Goal: Task Accomplishment & Management: Use online tool/utility

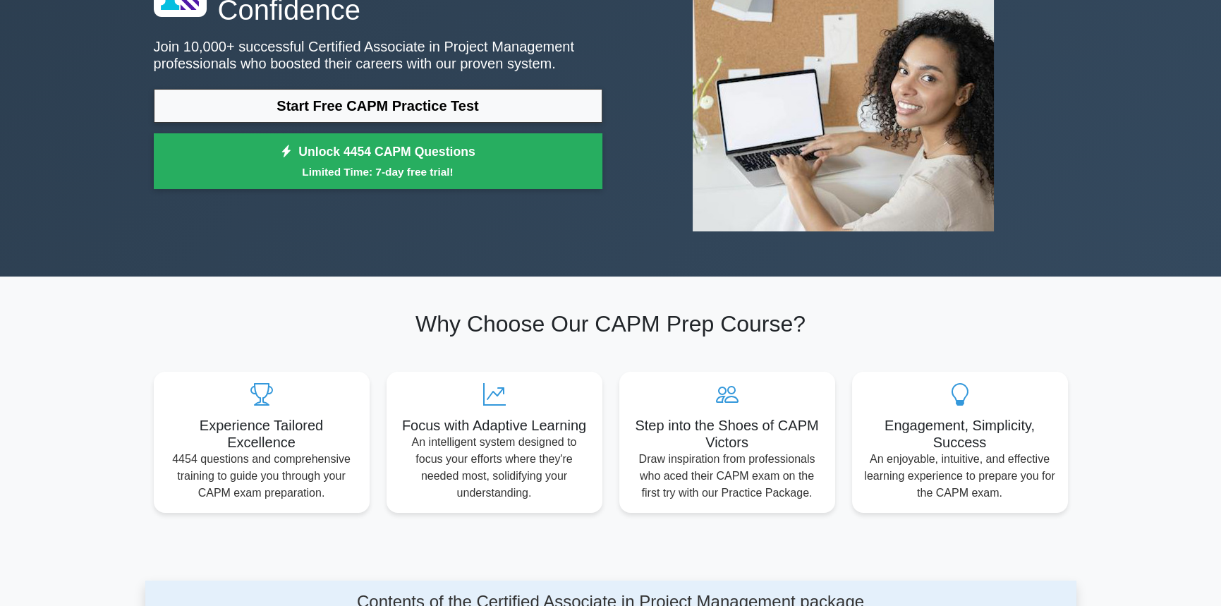
scroll to position [71, 0]
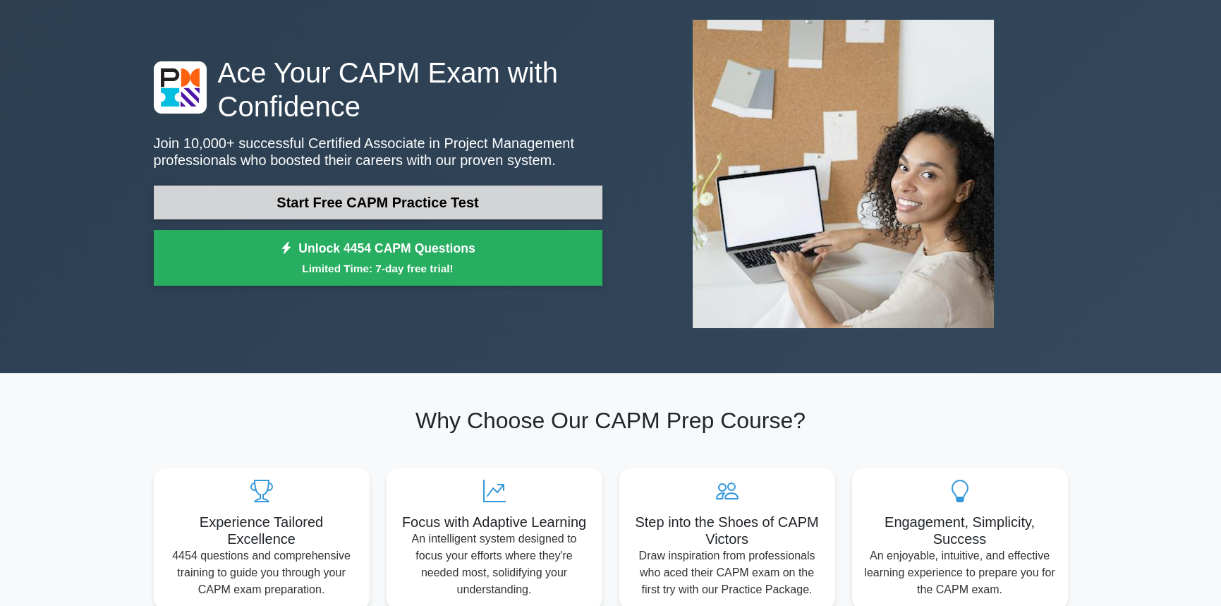
click at [373, 193] on link "Start Free CAPM Practice Test" at bounding box center [378, 203] width 449 height 34
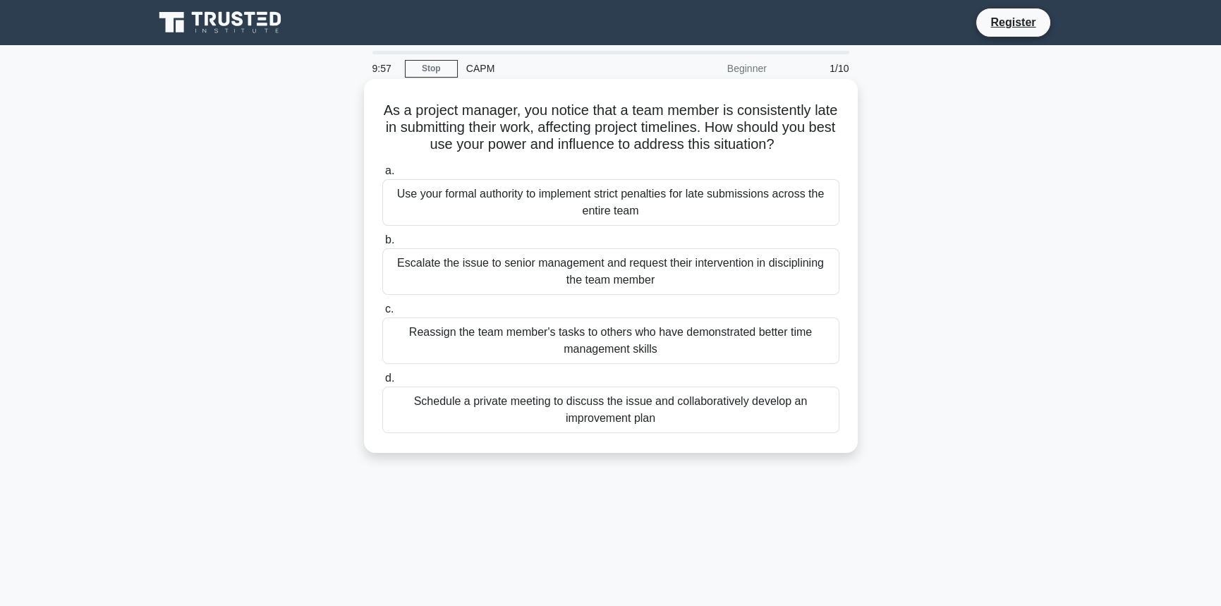
click at [518, 199] on div "Use your formal authority to implement strict penalties for late submissions ac…" at bounding box center [610, 202] width 457 height 47
click at [382, 176] on input "a. Use your formal authority to implement strict penalties for late submissions…" at bounding box center [382, 170] width 0 height 9
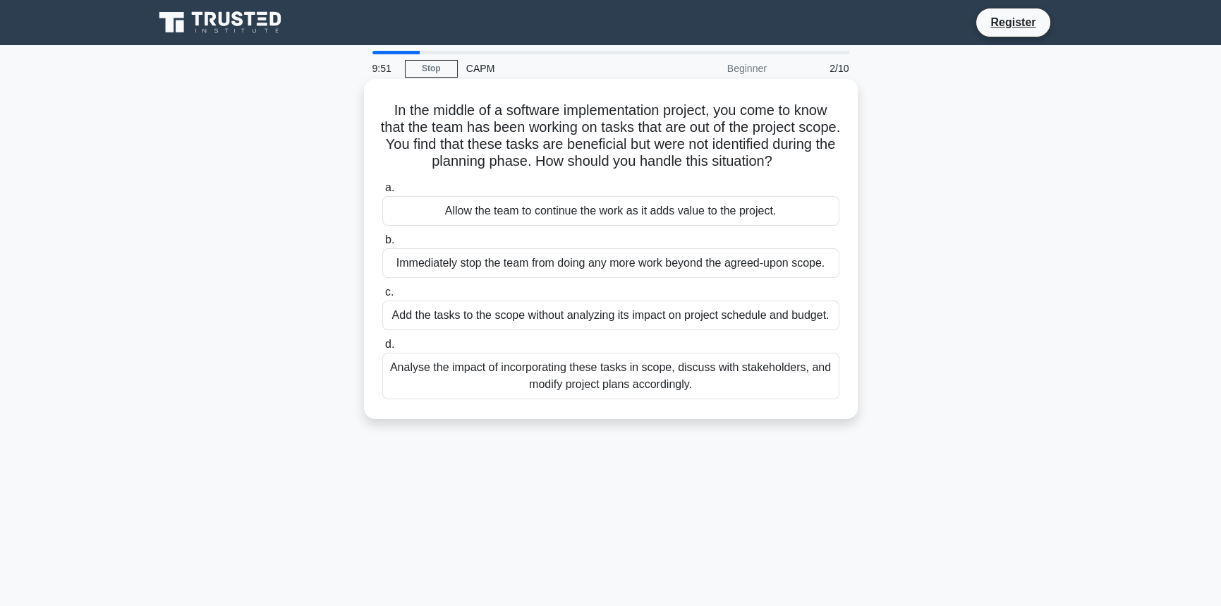
click at [516, 205] on div "Allow the team to continue the work as it adds value to the project." at bounding box center [610, 211] width 457 height 30
click at [433, 207] on div "Allow the team to continue the work as it adds value to the project." at bounding box center [610, 211] width 457 height 30
click at [382, 193] on input "a. Allow the team to continue the work as it adds value to the project." at bounding box center [382, 187] width 0 height 9
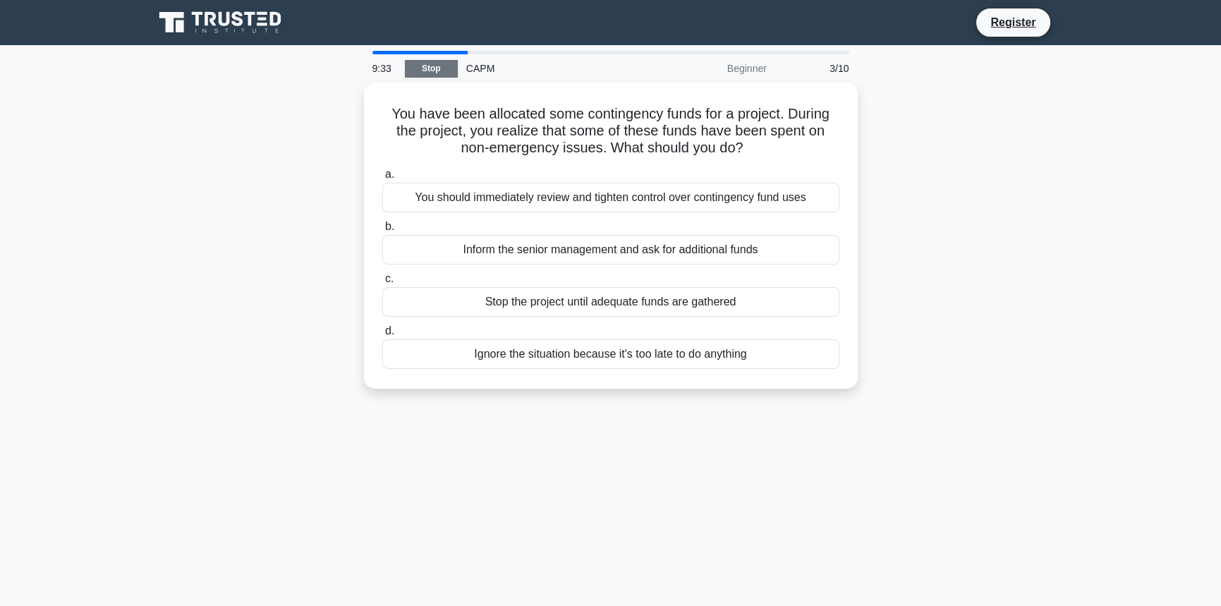
click at [427, 71] on link "Stop" at bounding box center [431, 69] width 53 height 18
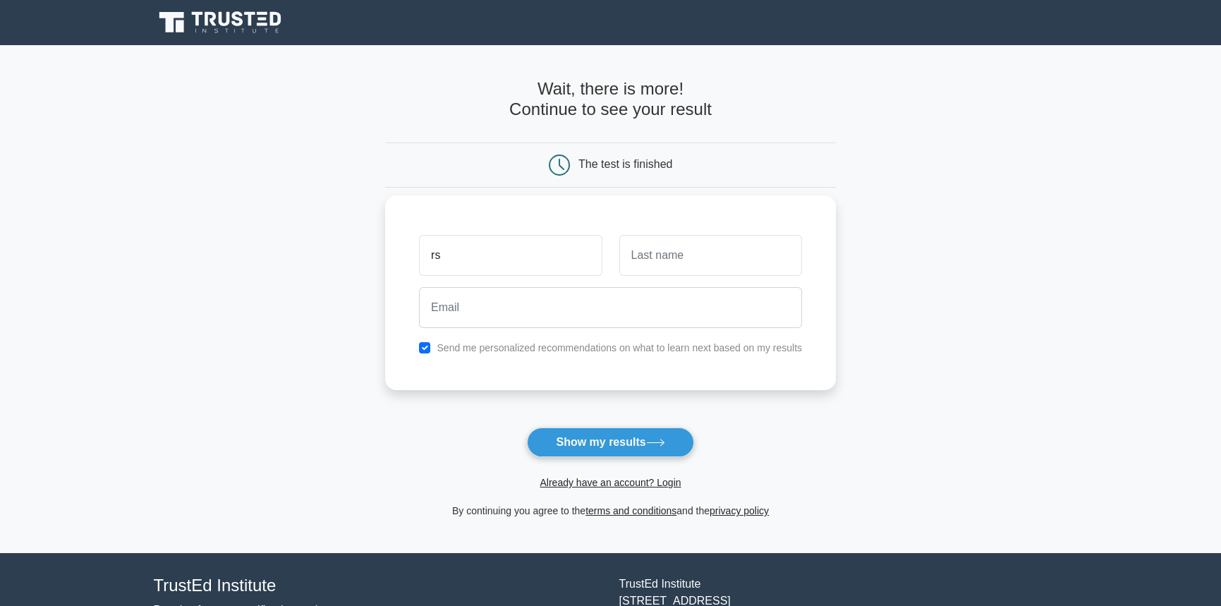
type input "r"
type input "Rajan k"
